Goal: Information Seeking & Learning: Check status

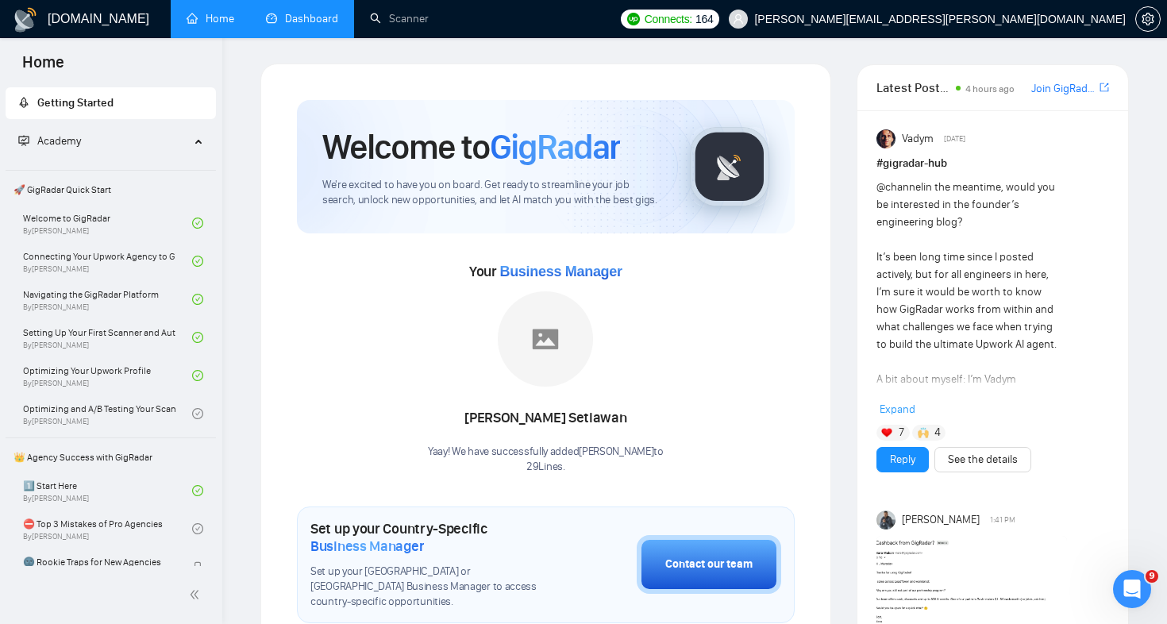
click at [338, 20] on link "Dashboard" at bounding box center [302, 18] width 72 height 13
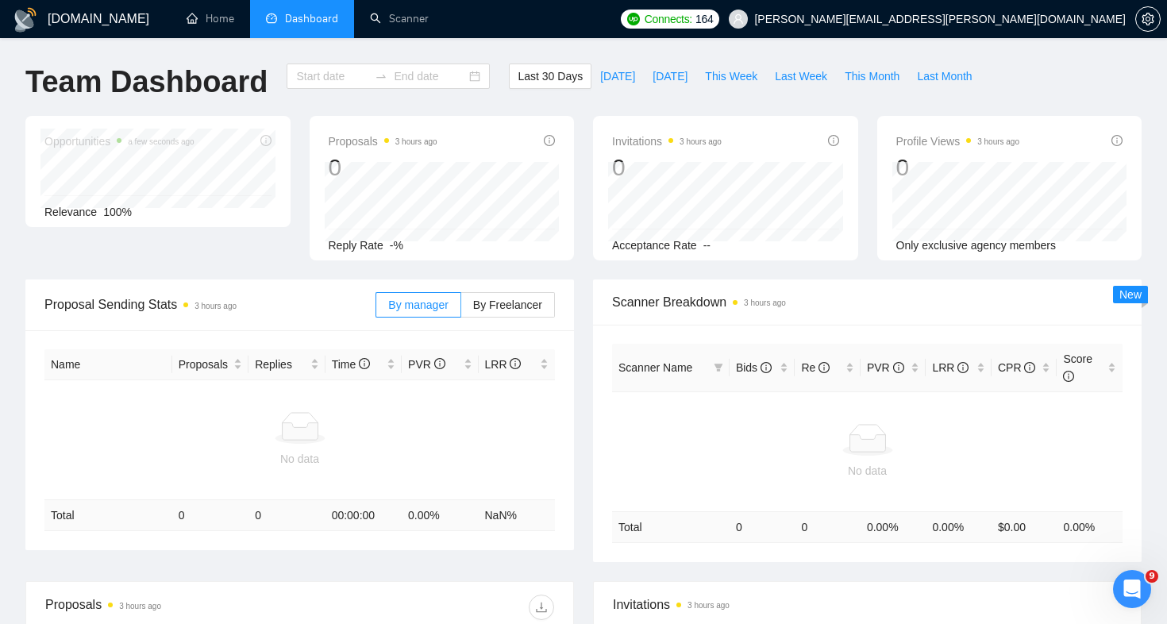
type input "[DATE]"
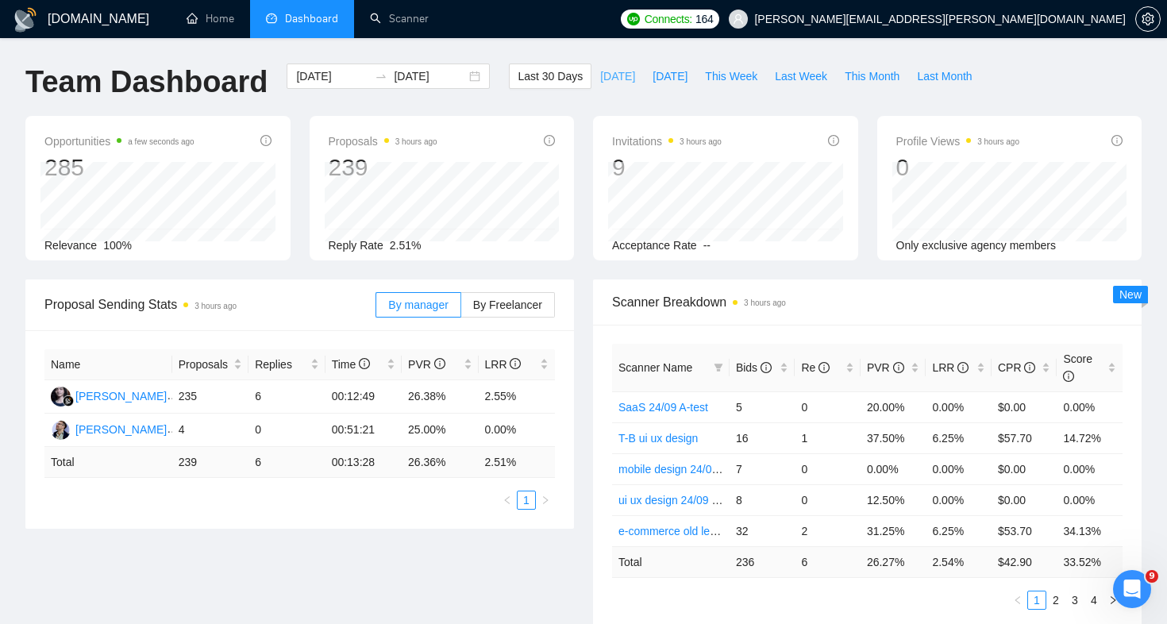
click at [606, 83] on span "[DATE]" at bounding box center [617, 75] width 35 height 17
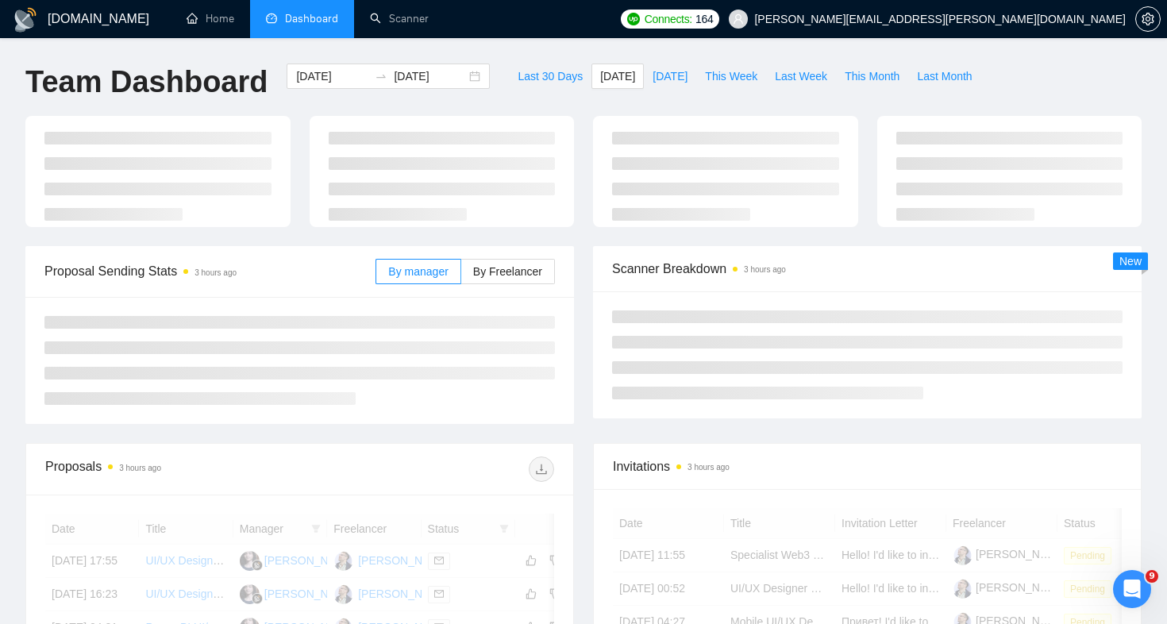
type input "[DATE]"
